Goal: Task Accomplishment & Management: Manage account settings

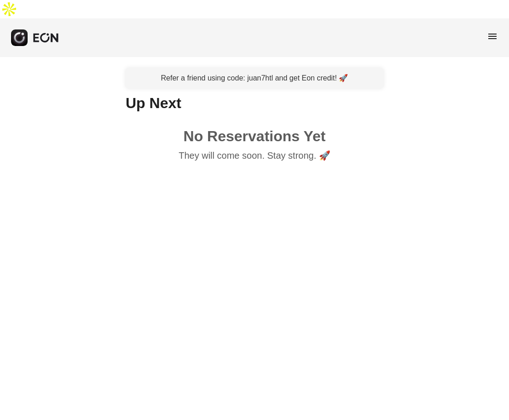
click at [492, 31] on span "menu" at bounding box center [492, 36] width 11 height 11
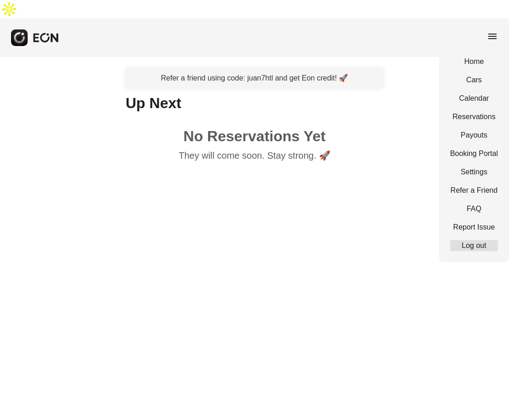
click at [469, 240] on link "Log out" at bounding box center [474, 245] width 48 height 11
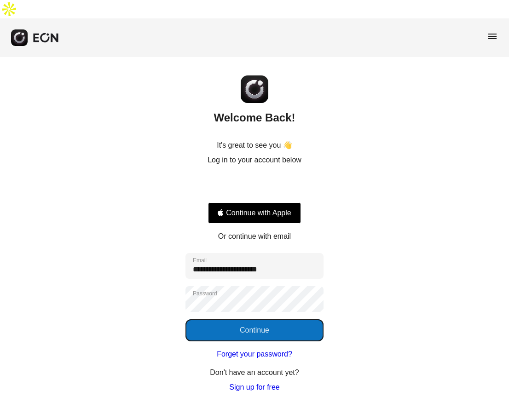
click at [236, 319] on button "Continue" at bounding box center [254, 330] width 138 height 22
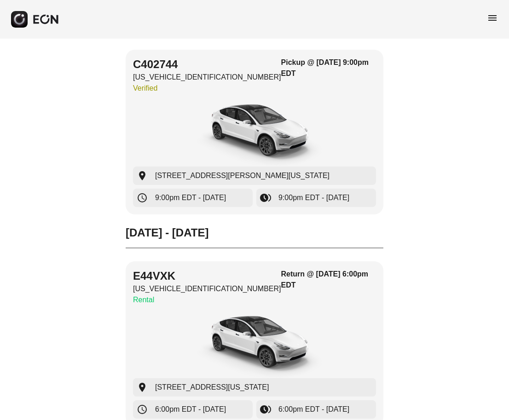
scroll to position [3754, 0]
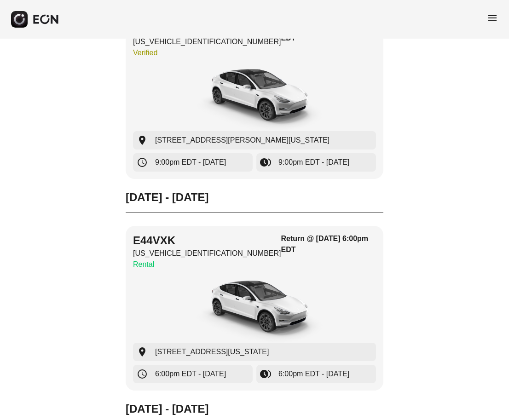
click at [492, 19] on span "menu" at bounding box center [492, 17] width 11 height 11
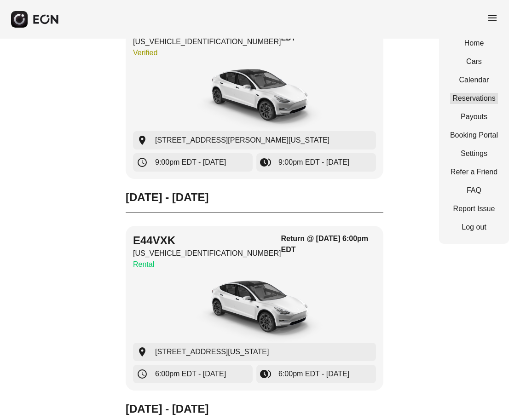
click at [470, 98] on link "Reservations" at bounding box center [474, 98] width 48 height 11
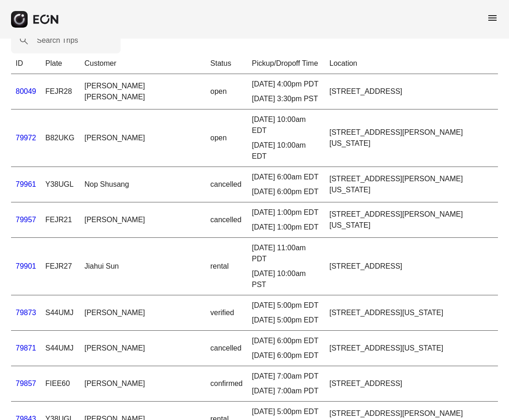
scroll to position [46, 0]
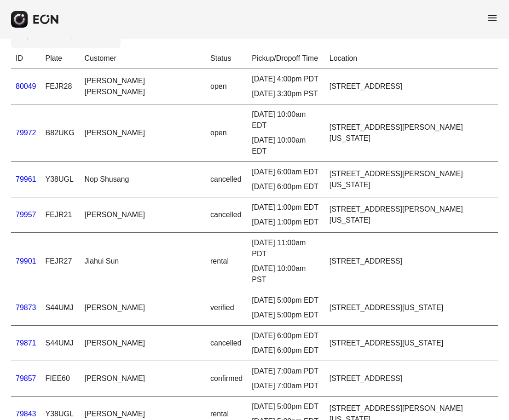
click at [24, 257] on link "79901" at bounding box center [26, 261] width 21 height 8
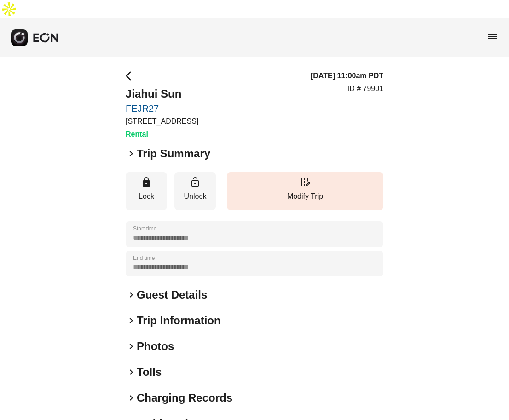
scroll to position [39, 0]
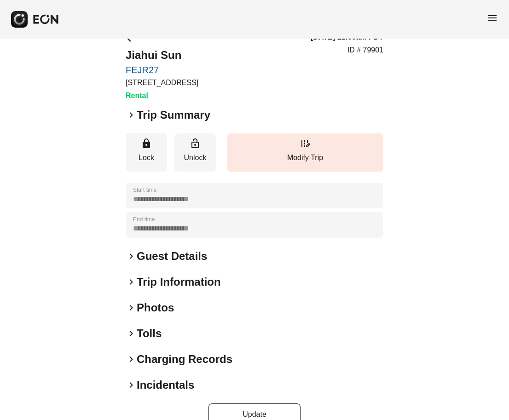
click at [133, 110] on span "keyboard_arrow_right" at bounding box center [131, 115] width 11 height 11
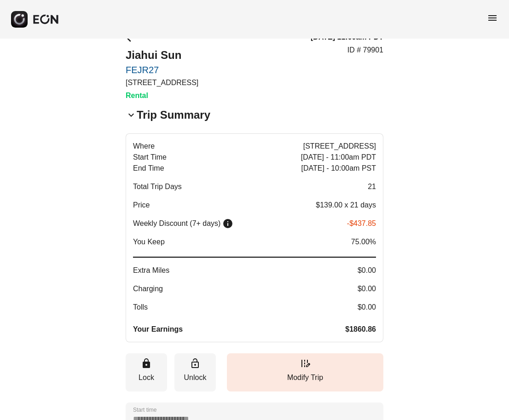
drag, startPoint x: 335, startPoint y: 310, endPoint x: 376, endPoint y: 309, distance: 41.4
click at [376, 309] on button "Where [STREET_ADDRESS] Start Time [DATE] - 11:00am PDT End Time [DATE] - 10:00a…" at bounding box center [255, 237] width 258 height 209
click at [364, 324] on span "$1860.86" at bounding box center [360, 329] width 31 height 11
